Goal: Task Accomplishment & Management: Manage account settings

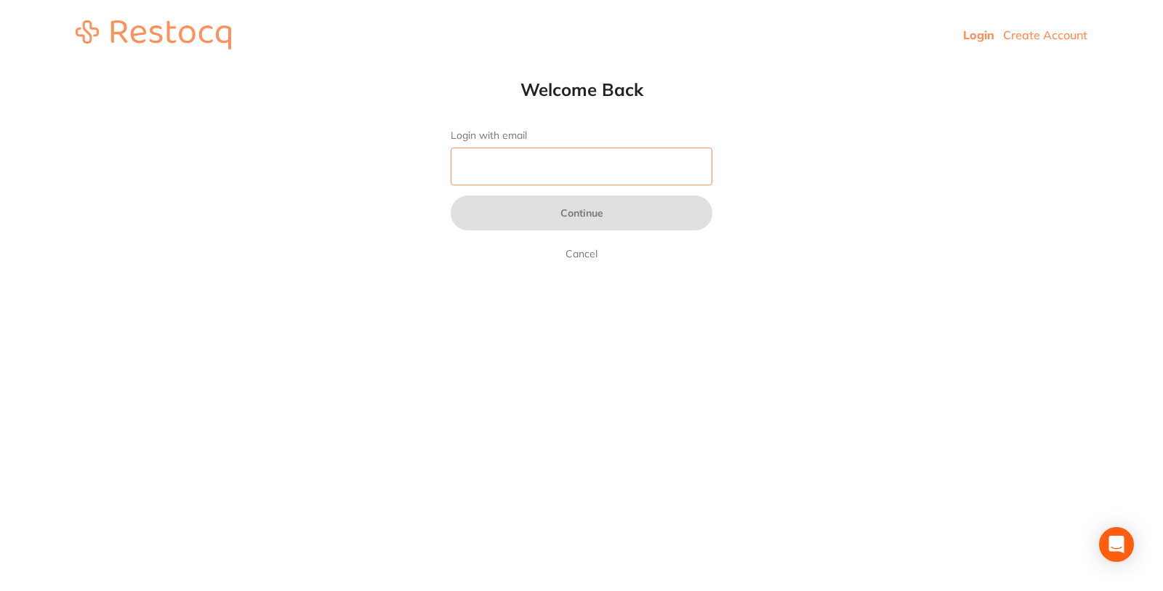
click at [653, 175] on input "Login with email" at bounding box center [582, 167] width 262 height 38
click at [940, 70] on html "Login Create Account Welcome Back Login with email Continue Cancel Welcome back…" at bounding box center [581, 35] width 1163 height 70
click at [538, 169] on input "Login with email" at bounding box center [582, 167] width 262 height 38
click at [783, 70] on html "Login Create Account Welcome Back Login with email Continue Cancel Welcome back…" at bounding box center [581, 35] width 1163 height 70
click at [595, 148] on input "Login with email" at bounding box center [582, 167] width 262 height 38
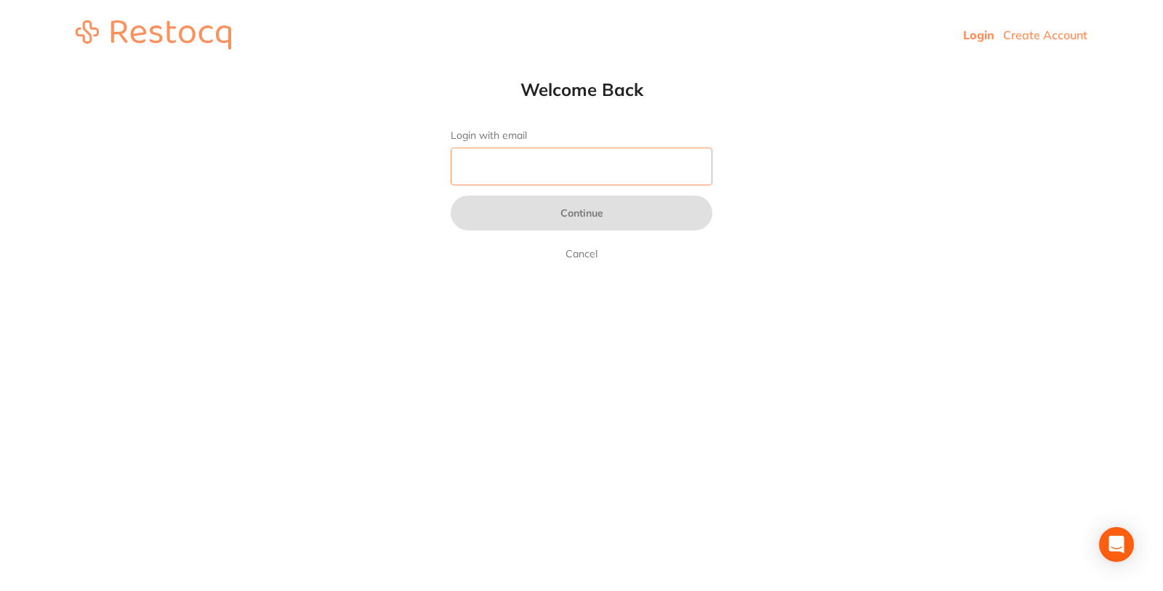
type input "[PERSON_NAME][EMAIL_ADDRESS][PERSON_NAME][DOMAIN_NAME]"
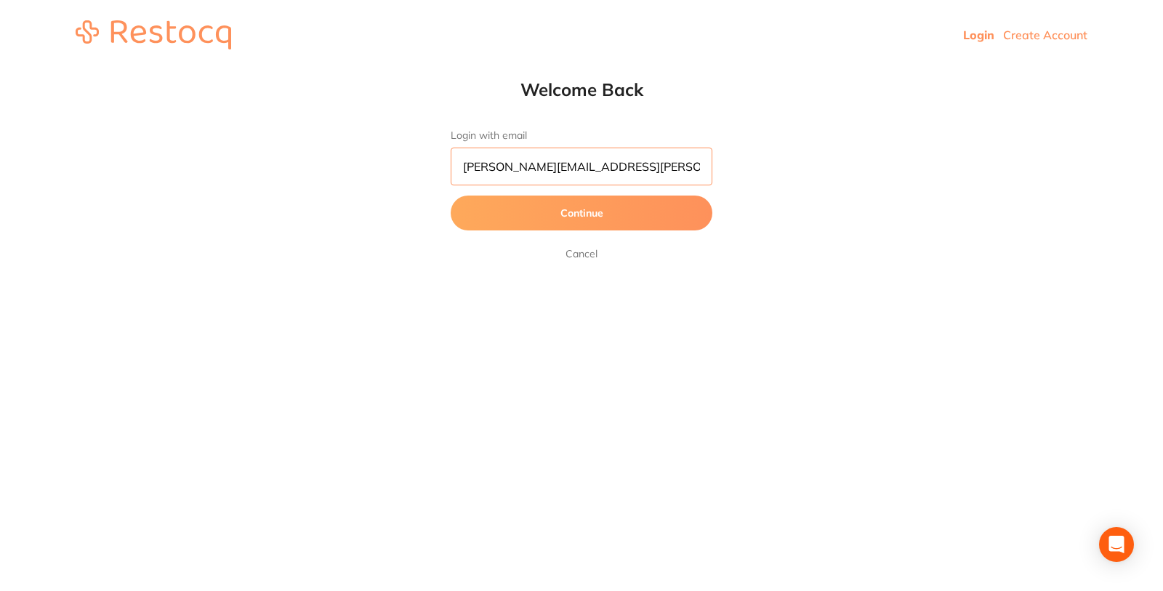
click at [650, 165] on input "[PERSON_NAME][EMAIL_ADDRESS][PERSON_NAME][DOMAIN_NAME]" at bounding box center [582, 167] width 262 height 38
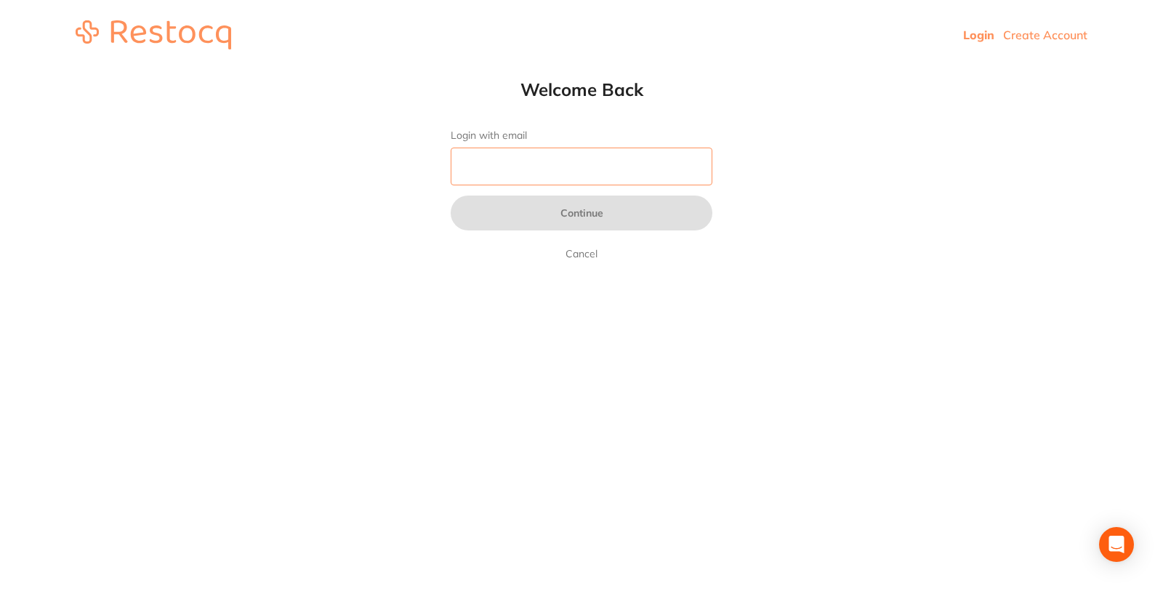
click at [650, 164] on input "Login with email" at bounding box center [582, 167] width 262 height 38
type input "[EMAIL_ADDRESS][DOMAIN_NAME]"
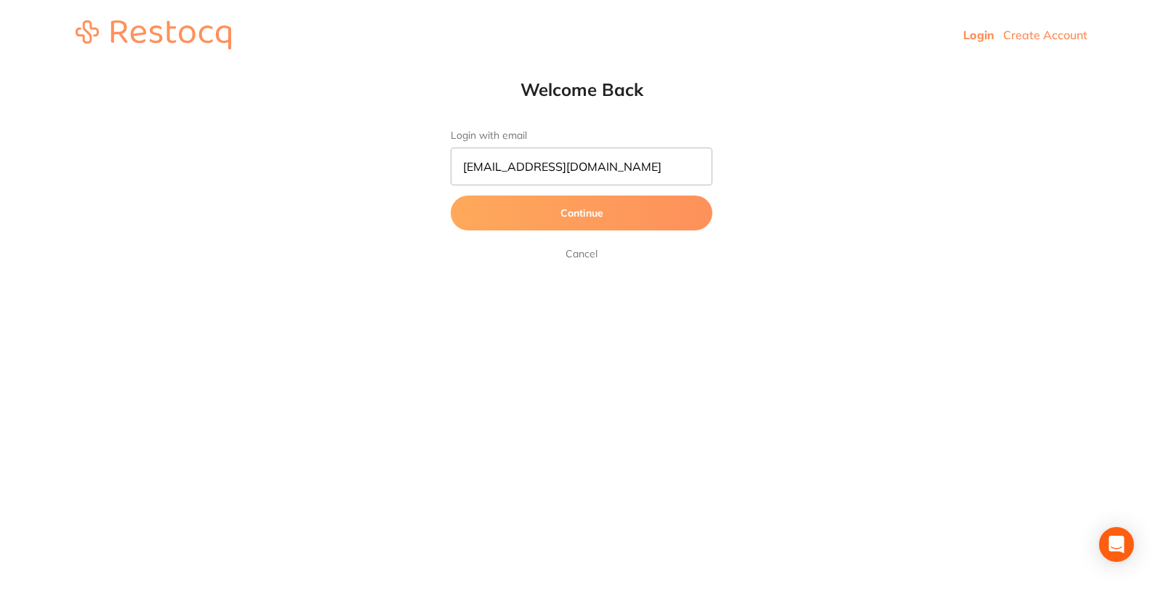
click at [589, 216] on button "Continue" at bounding box center [582, 212] width 262 height 35
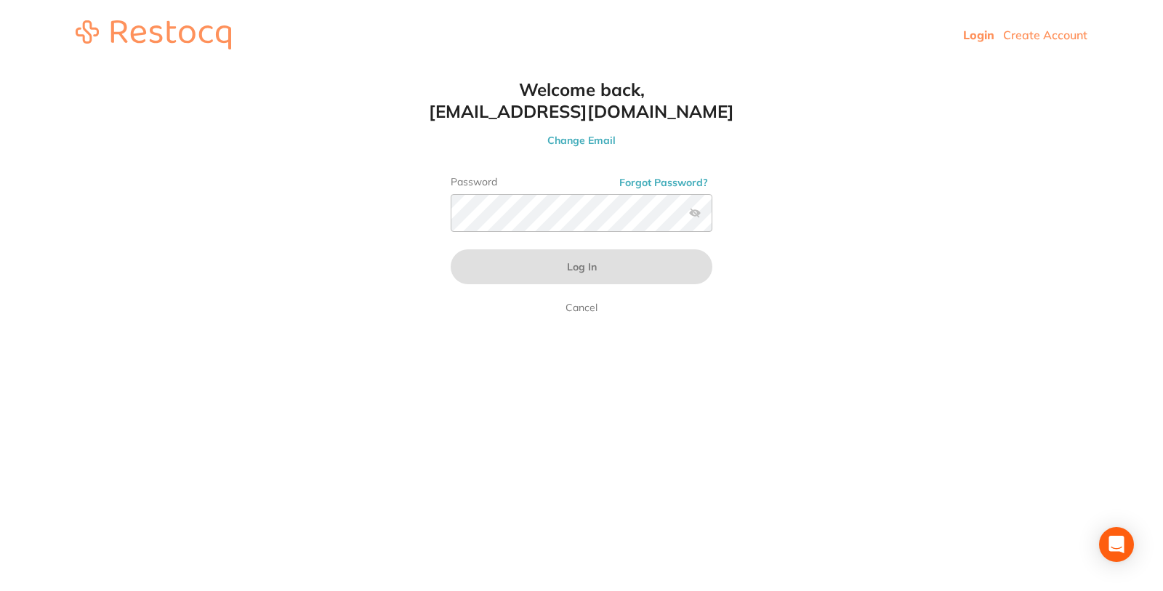
click at [578, 142] on button "Change Email" at bounding box center [581, 140] width 320 height 13
